Goal: Navigation & Orientation: Find specific page/section

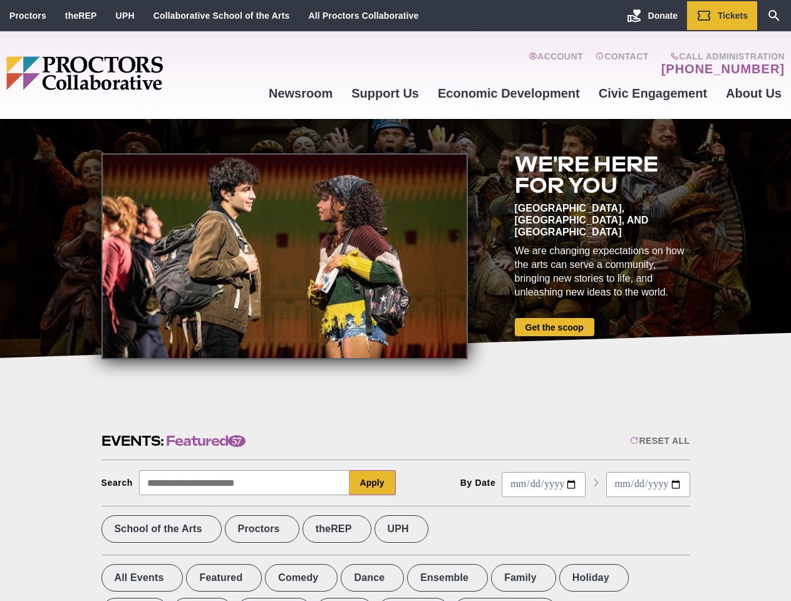
click at [395, 301] on div at bounding box center [284, 256] width 367 height 206
click at [659, 441] on div "Reset All" at bounding box center [660, 441] width 60 height 10
click at [373, 483] on button "Apply" at bounding box center [373, 483] width 46 height 25
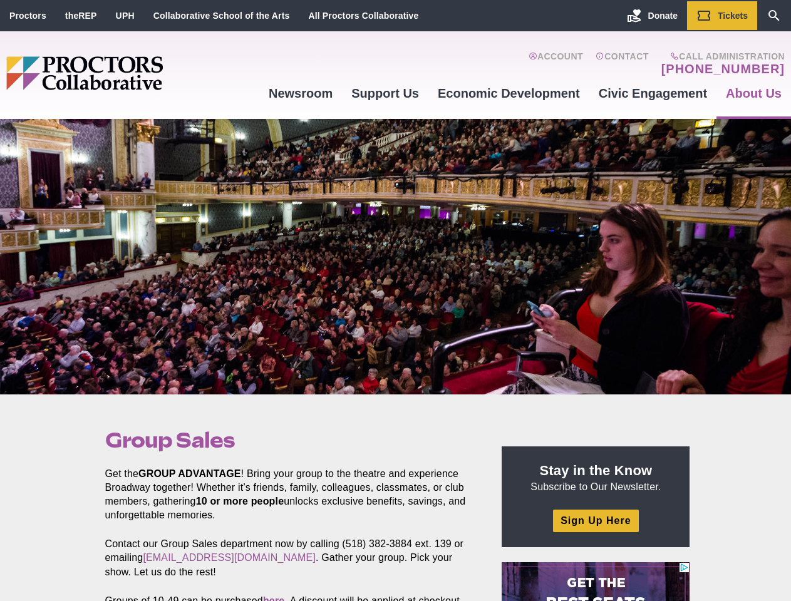
click at [395, 301] on div at bounding box center [395, 257] width 791 height 276
